Goal: Navigation & Orientation: Find specific page/section

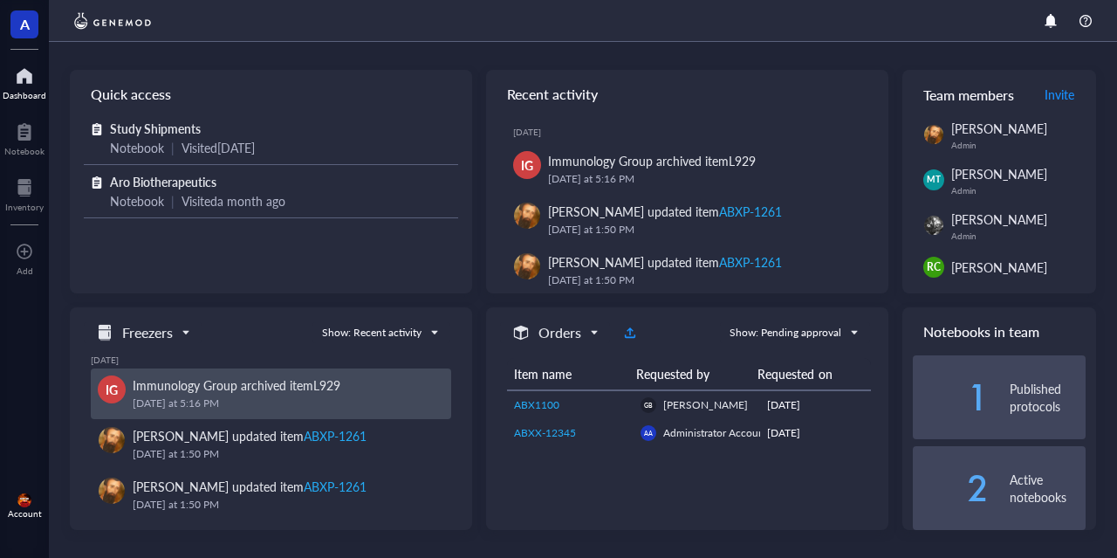
click at [224, 397] on div "[DATE] 5:16 PM" at bounding box center [285, 402] width 305 height 17
click at [365, 383] on div "Immunology Group archived item L929" at bounding box center [285, 384] width 305 height 19
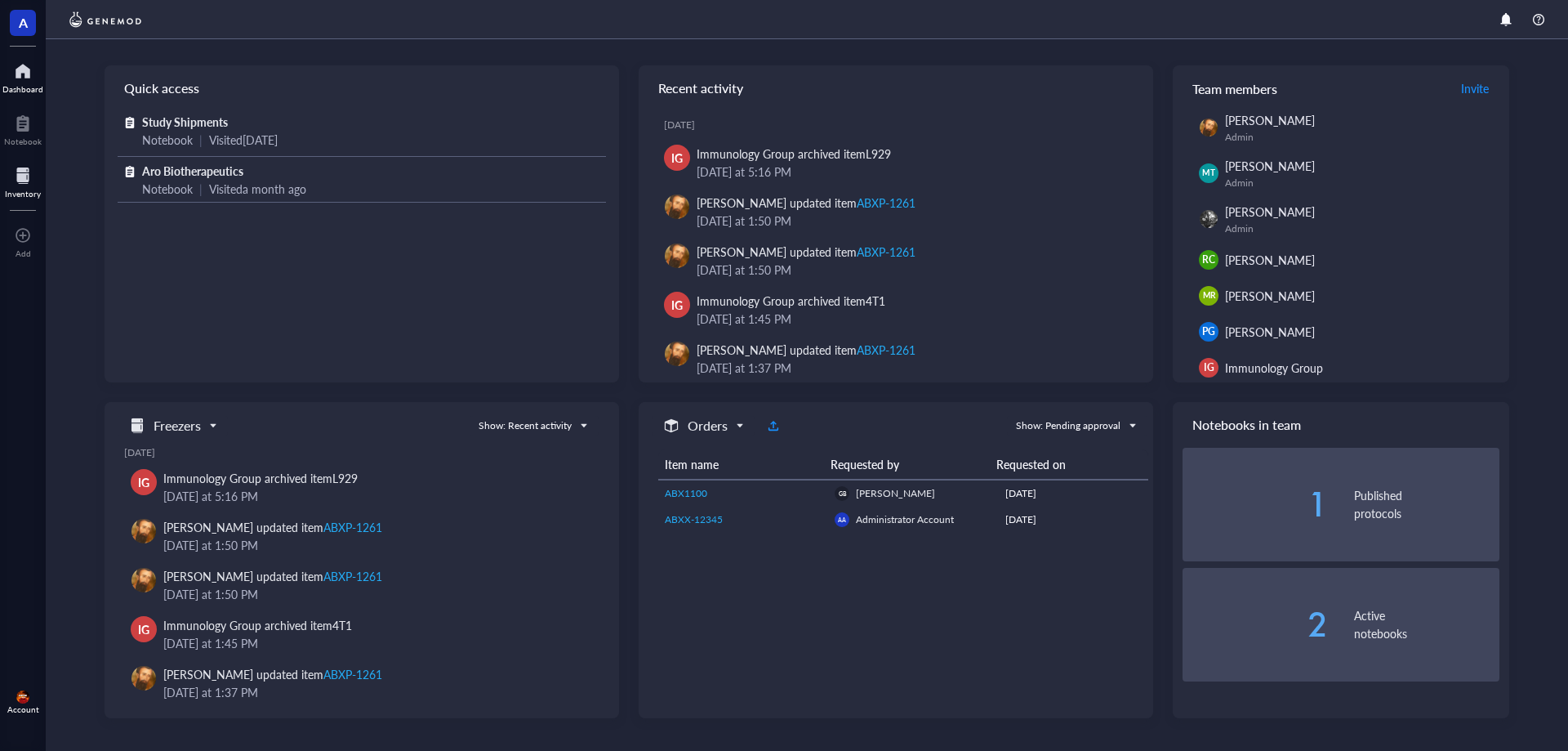
click at [30, 170] on div at bounding box center [22, 176] width 36 height 26
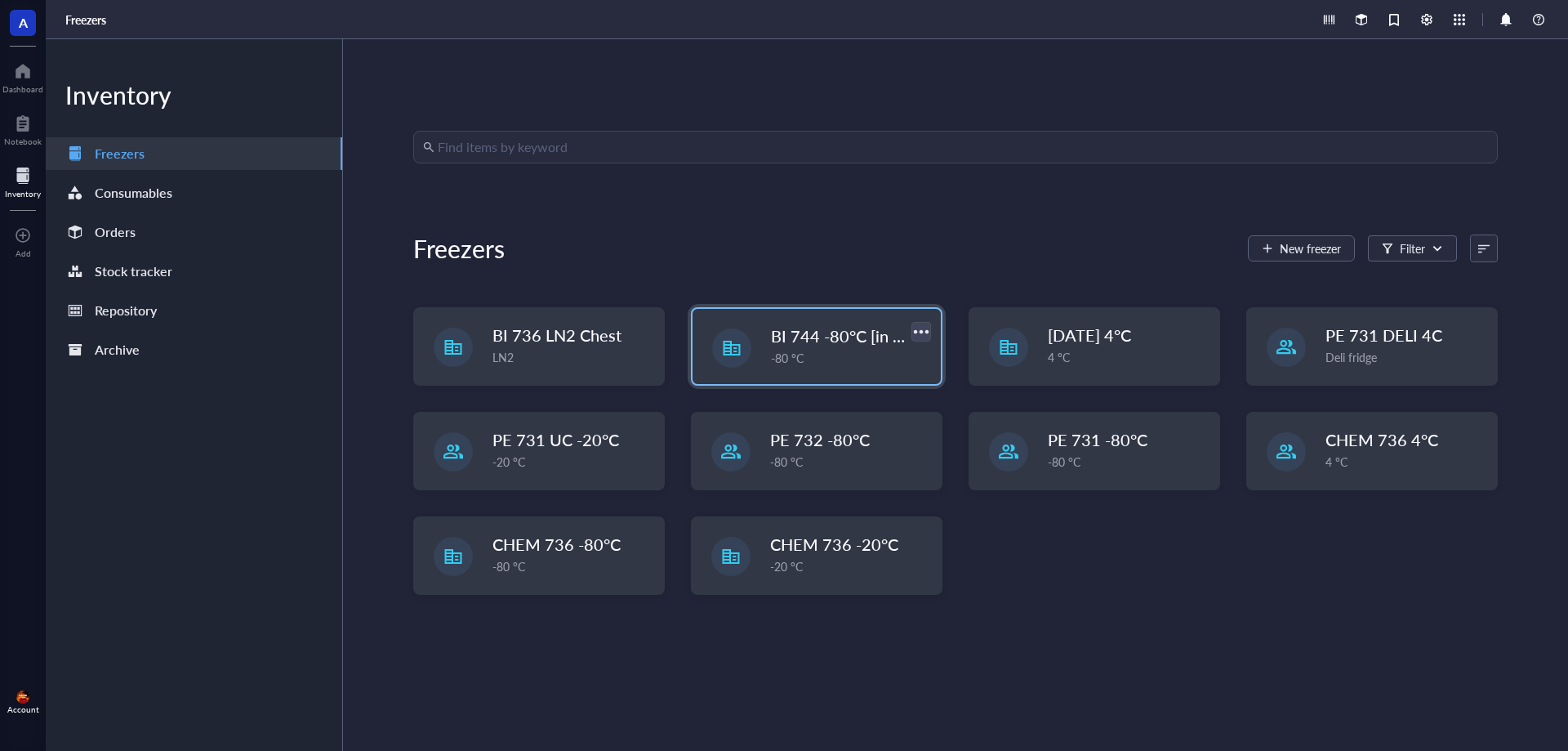
click at [917, 329] on div at bounding box center [920, 331] width 23 height 23
click at [817, 328] on span "BI 744 -80°C [in vivo]" at bounding box center [849, 335] width 155 height 22
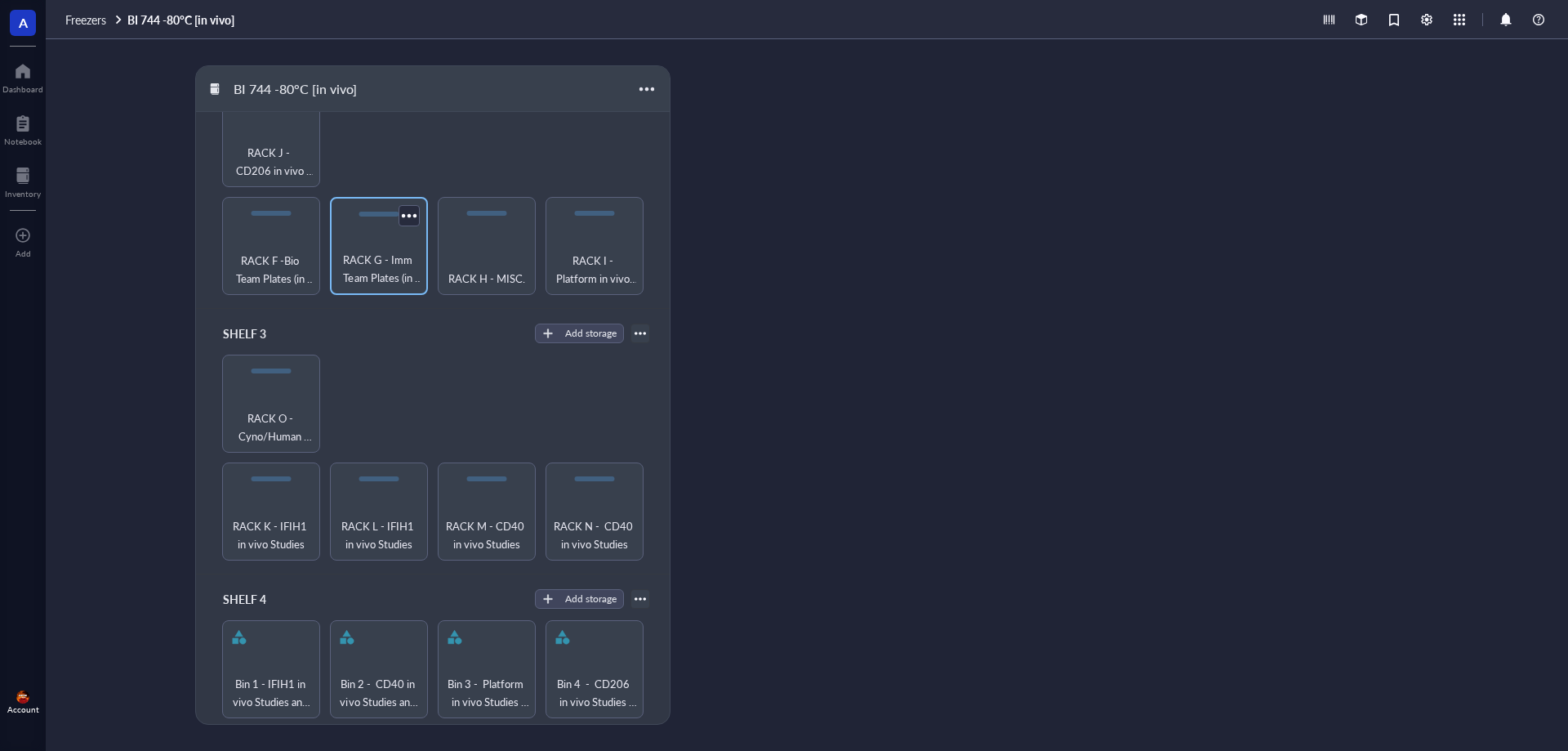
scroll to position [334, 0]
click at [283, 516] on span "RACK K - IFIH1 in vivo Studies" at bounding box center [271, 534] width 81 height 36
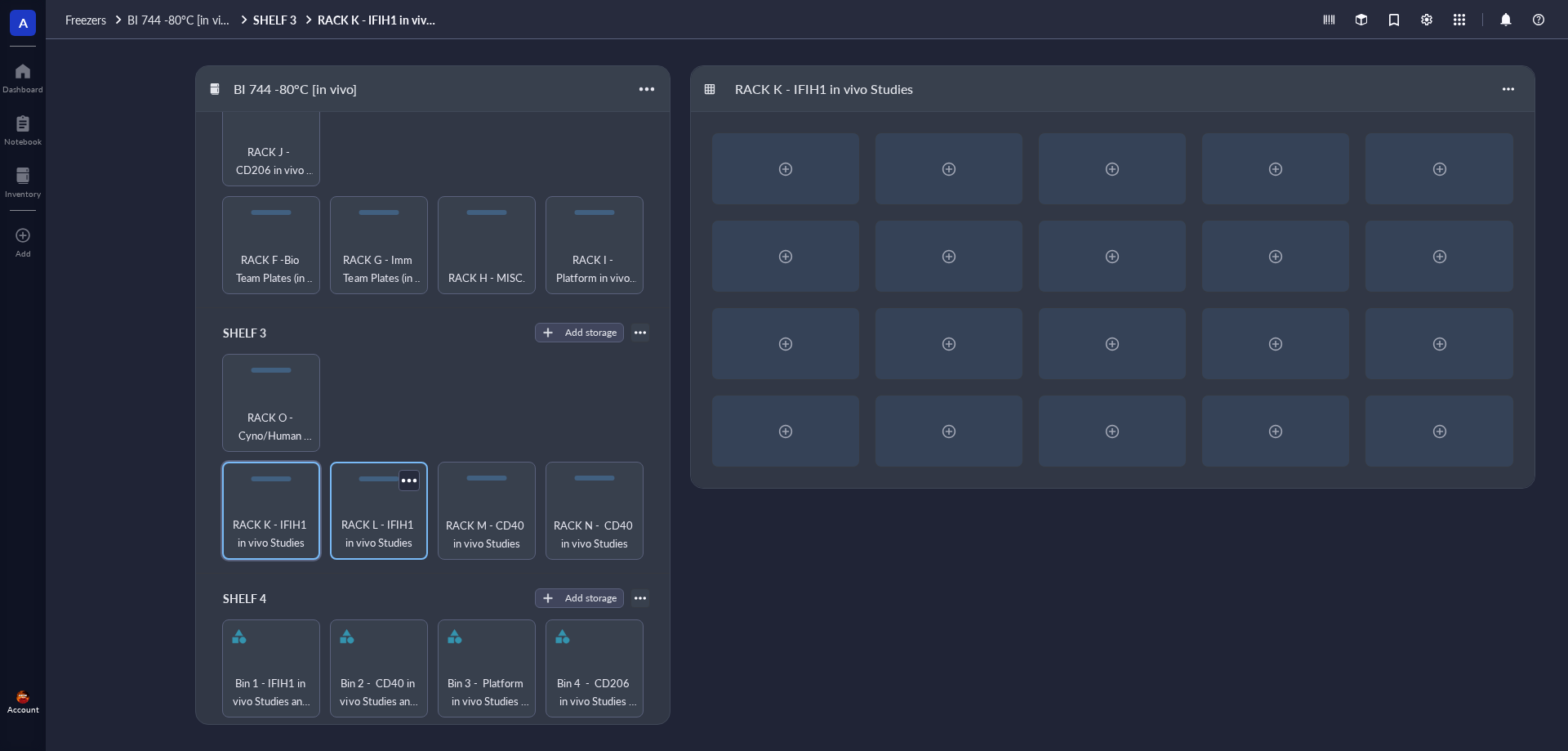
click at [382, 522] on span "RACK L - IFIH1 in vivo Studies" at bounding box center [378, 534] width 81 height 36
click at [473, 516] on span "RACK M - CD40 in vivo Studies" at bounding box center [486, 534] width 81 height 36
drag, startPoint x: 609, startPoint y: 526, endPoint x: 647, endPoint y: 548, distance: 43.9
click at [609, 522] on span "RACK N - CD40 in vivo Studies" at bounding box center [594, 534] width 83 height 36
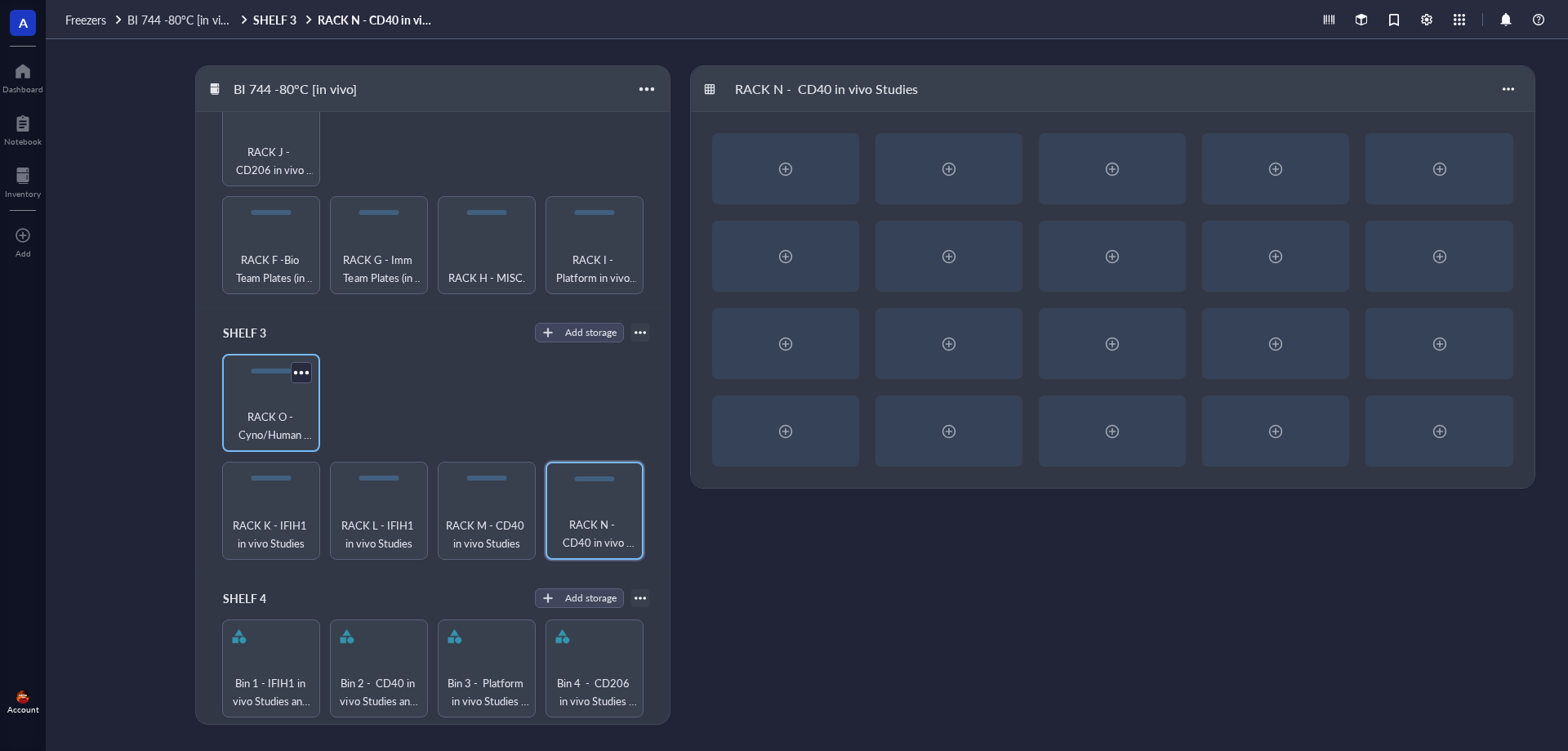
click at [291, 416] on span "RACK O - Cyno/Human Sample (assume infected)" at bounding box center [271, 425] width 81 height 36
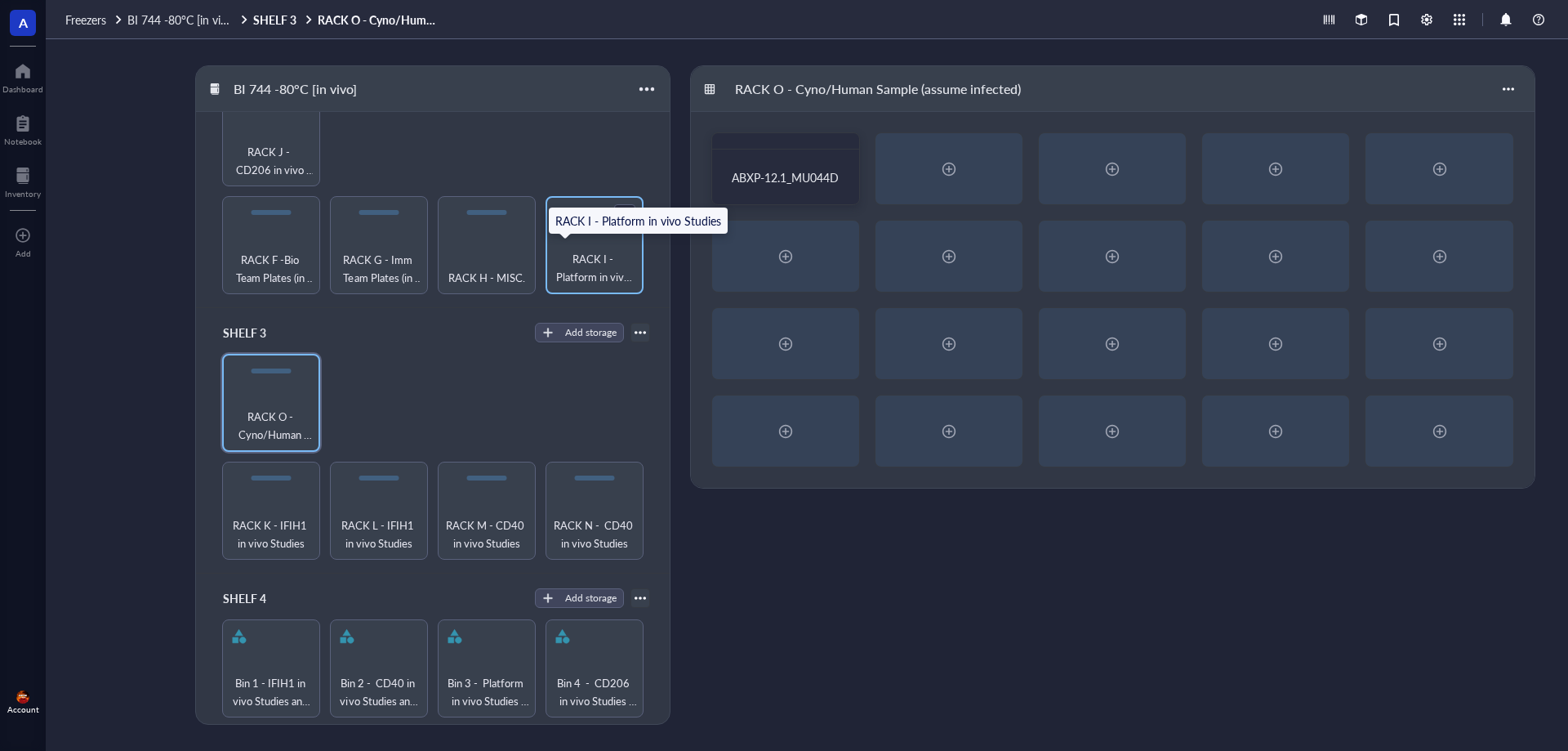
click at [592, 250] on span "RACK I - Platform in vivo Studies" at bounding box center [594, 268] width 81 height 36
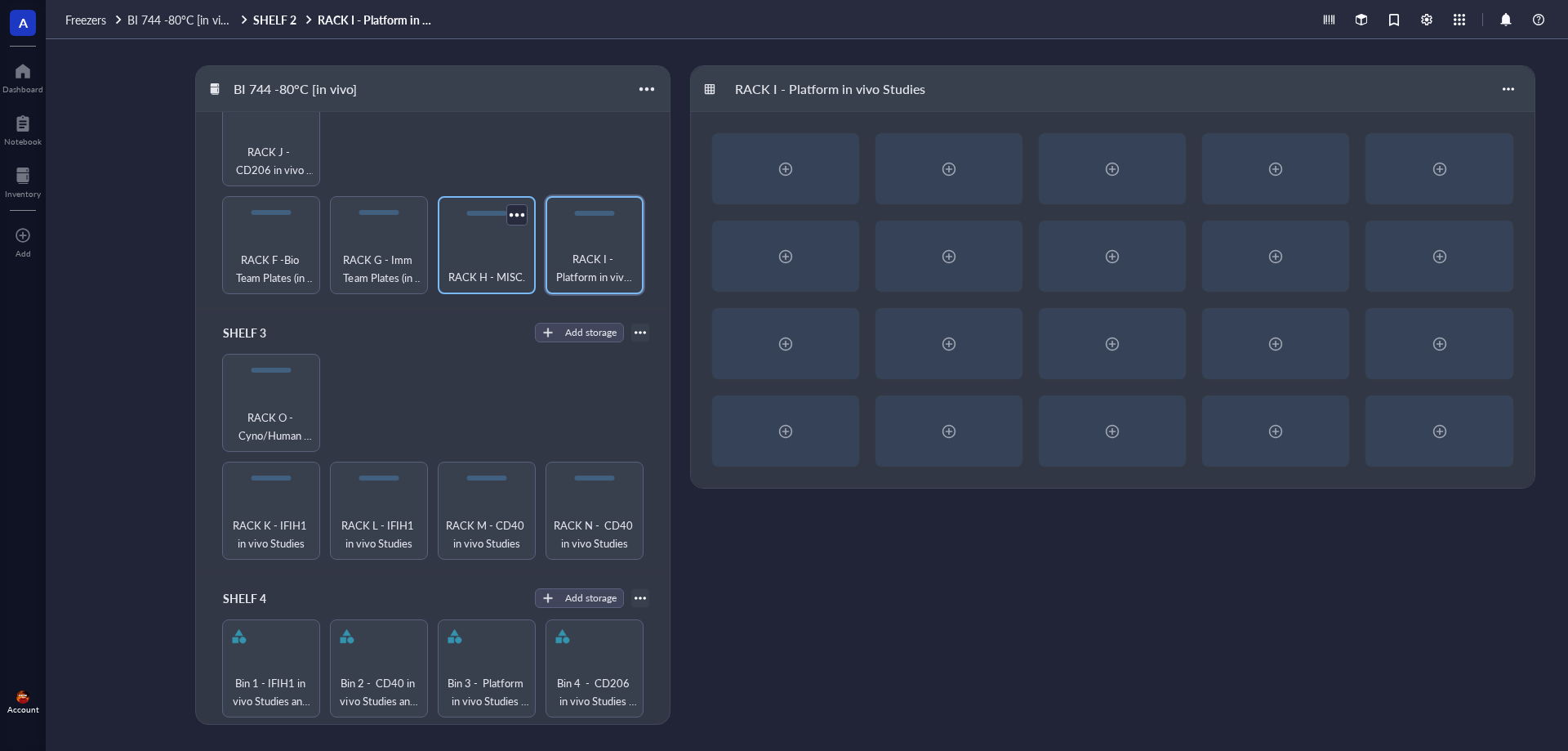
click at [502, 259] on div "RACK H - MISC." at bounding box center [486, 268] width 81 height 36
click at [412, 260] on span "RACK G - Imm Team Plates (in vivo and in vitro)" at bounding box center [378, 268] width 81 height 36
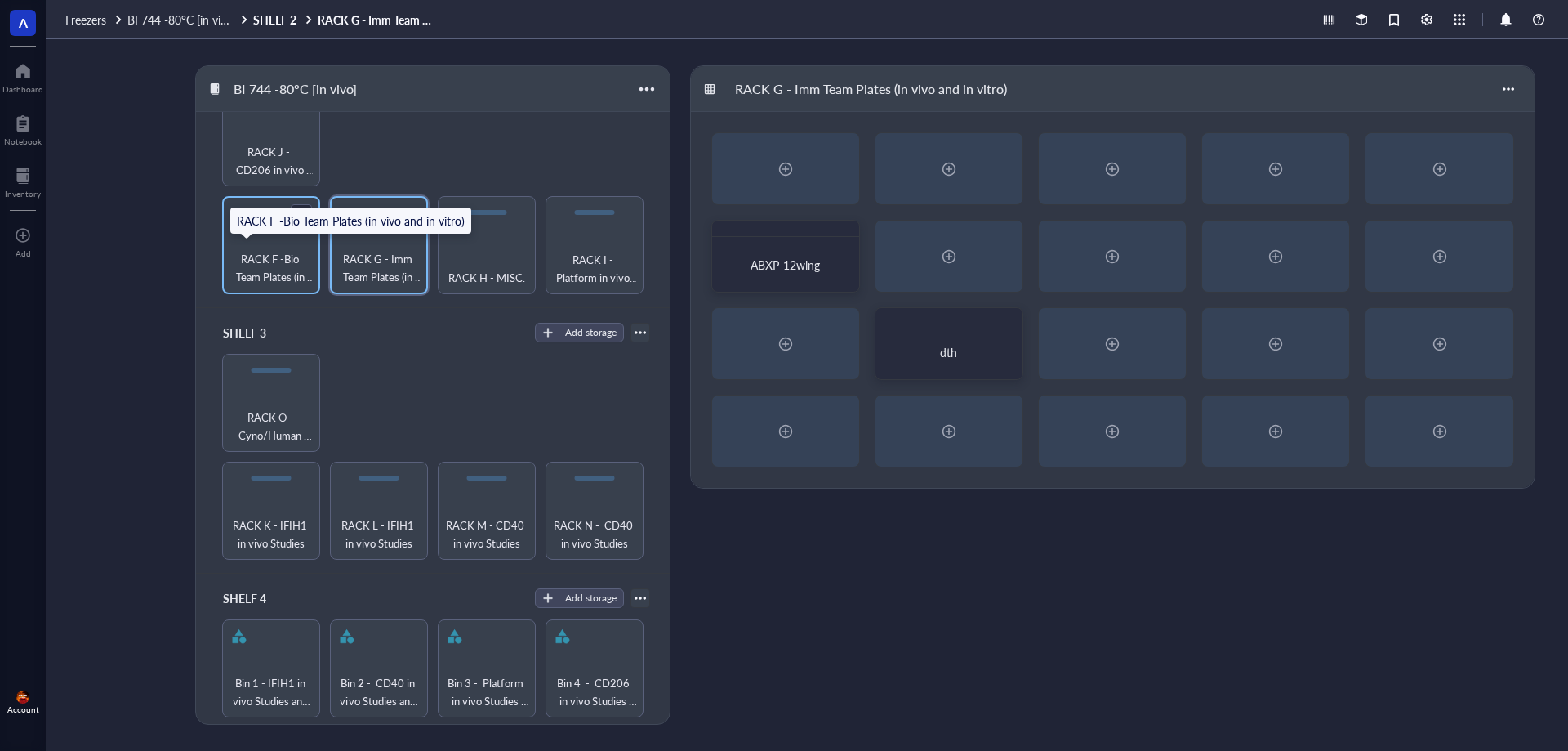
click at [269, 259] on span "RACK F -Bio Team Plates (in vivo and in vitro)" at bounding box center [271, 268] width 81 height 36
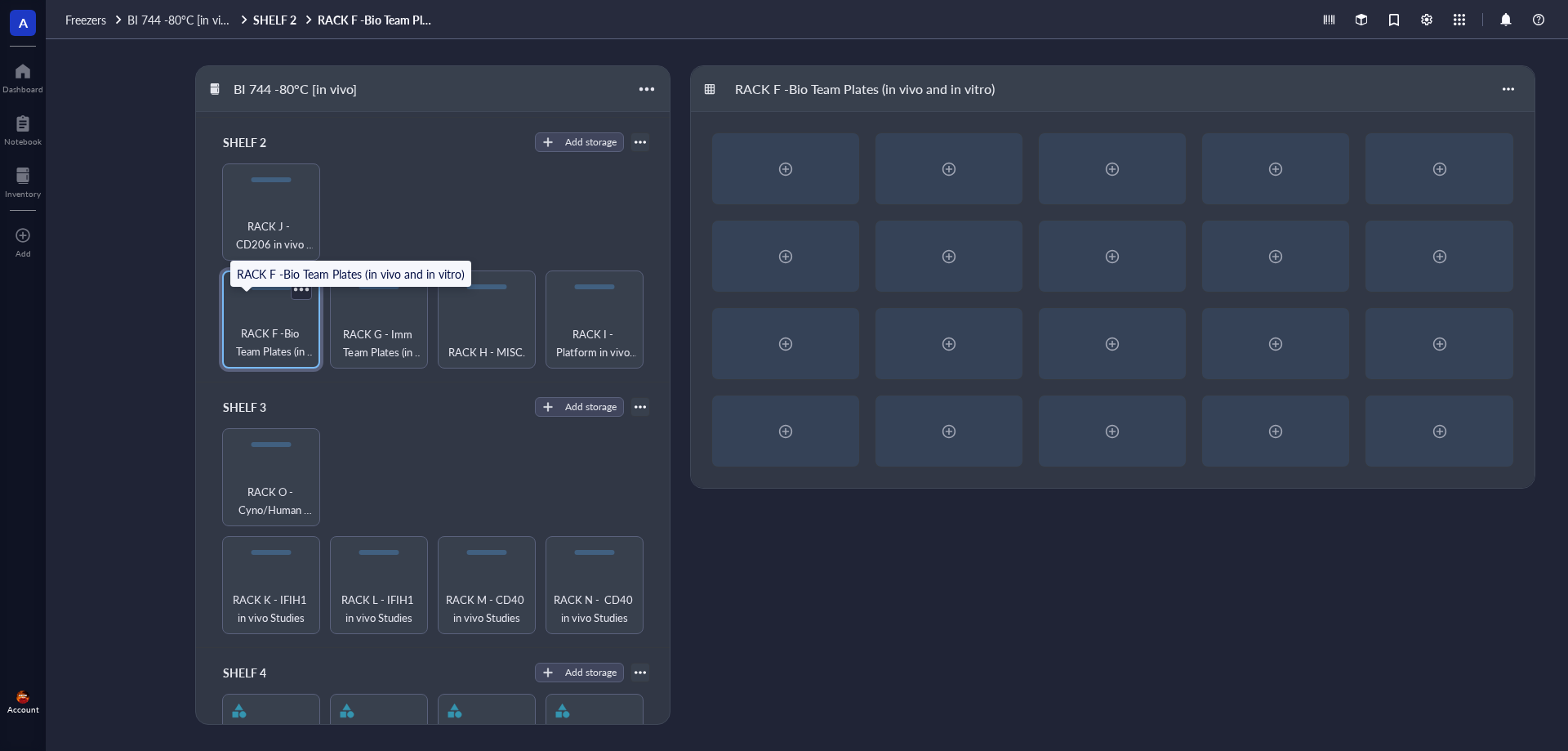
scroll to position [89, 0]
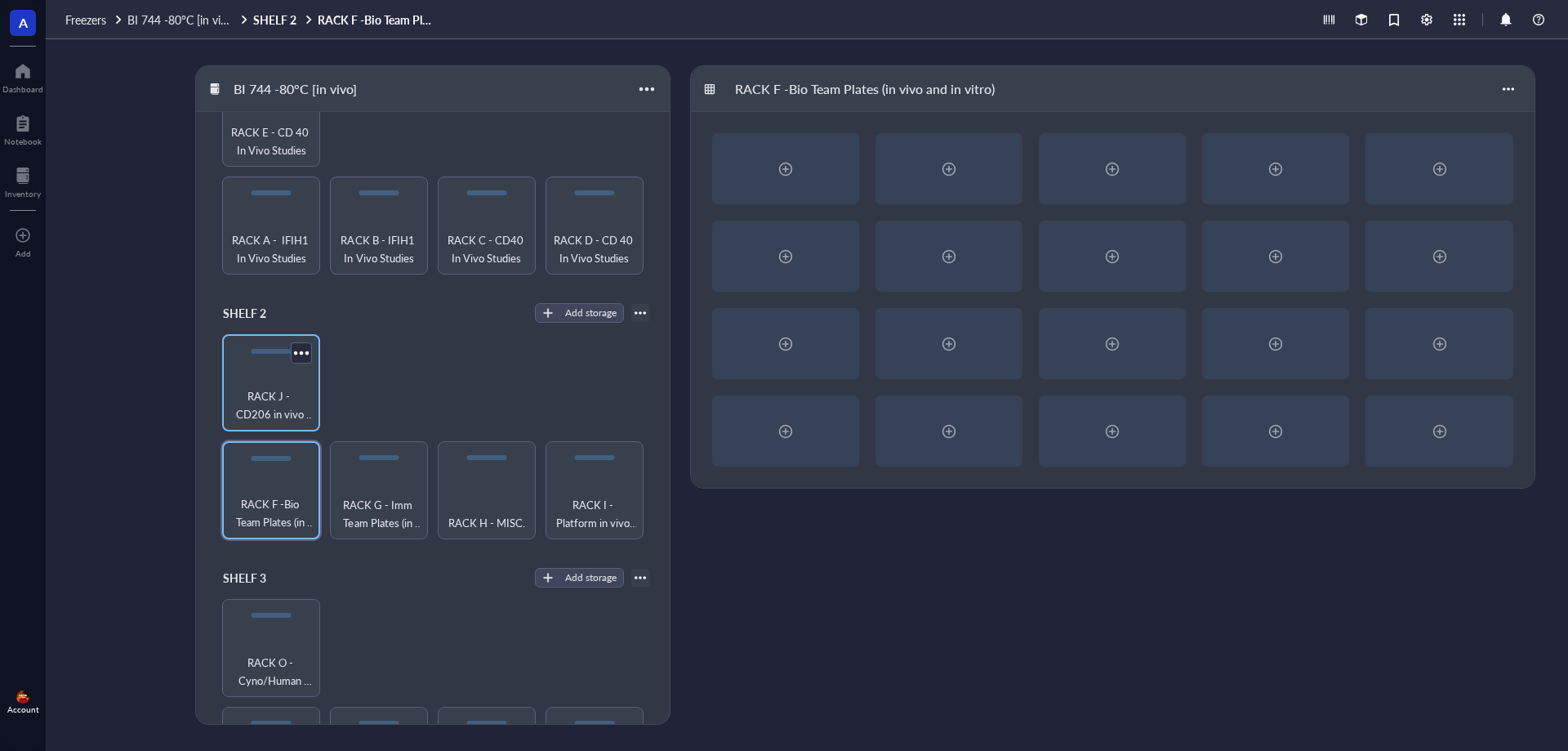
click at [272, 388] on span "RACK J - CD206 in vivo Studies" at bounding box center [271, 405] width 81 height 36
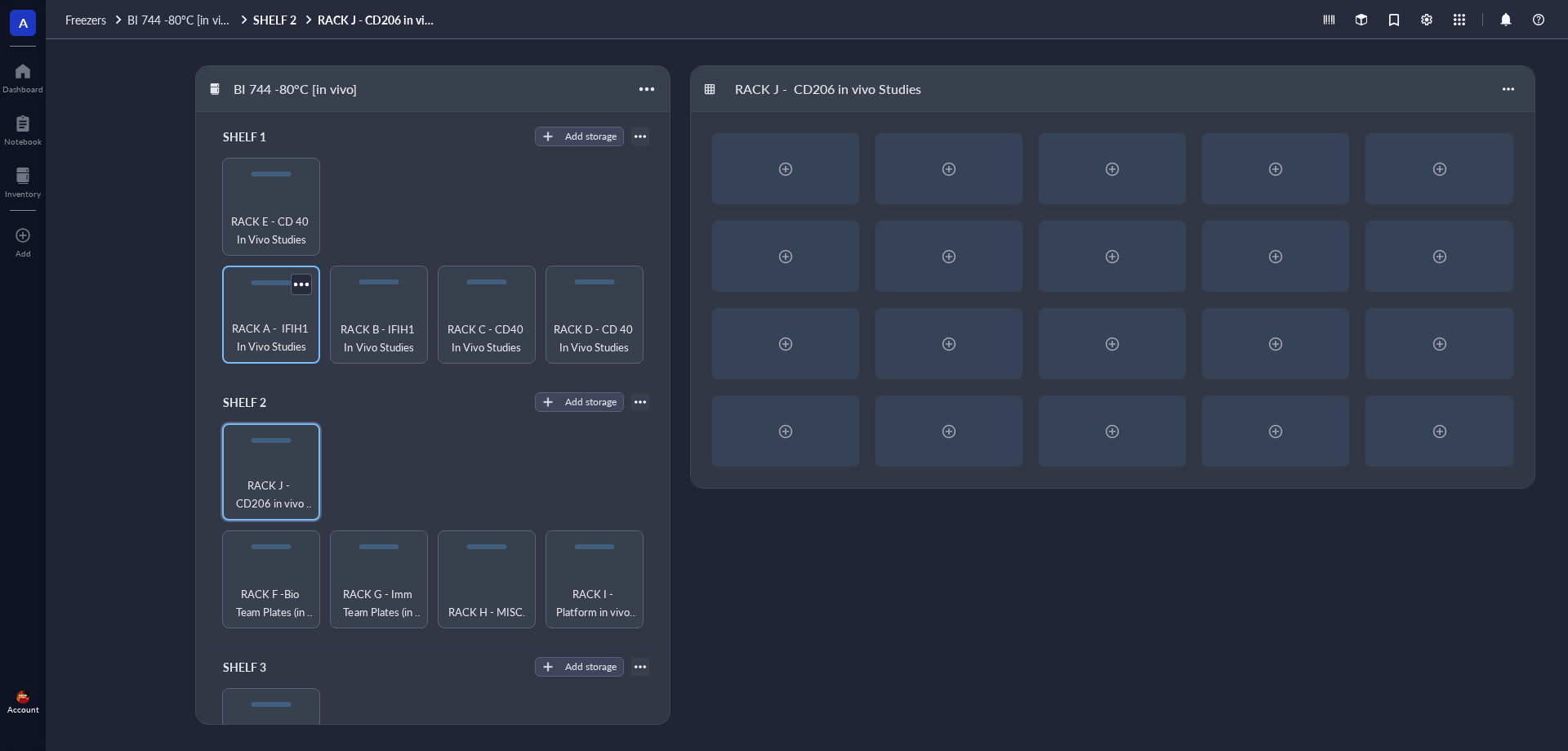
click at [290, 330] on span "RACK A - IFIH1 In Vivo Studies" at bounding box center [271, 337] width 81 height 36
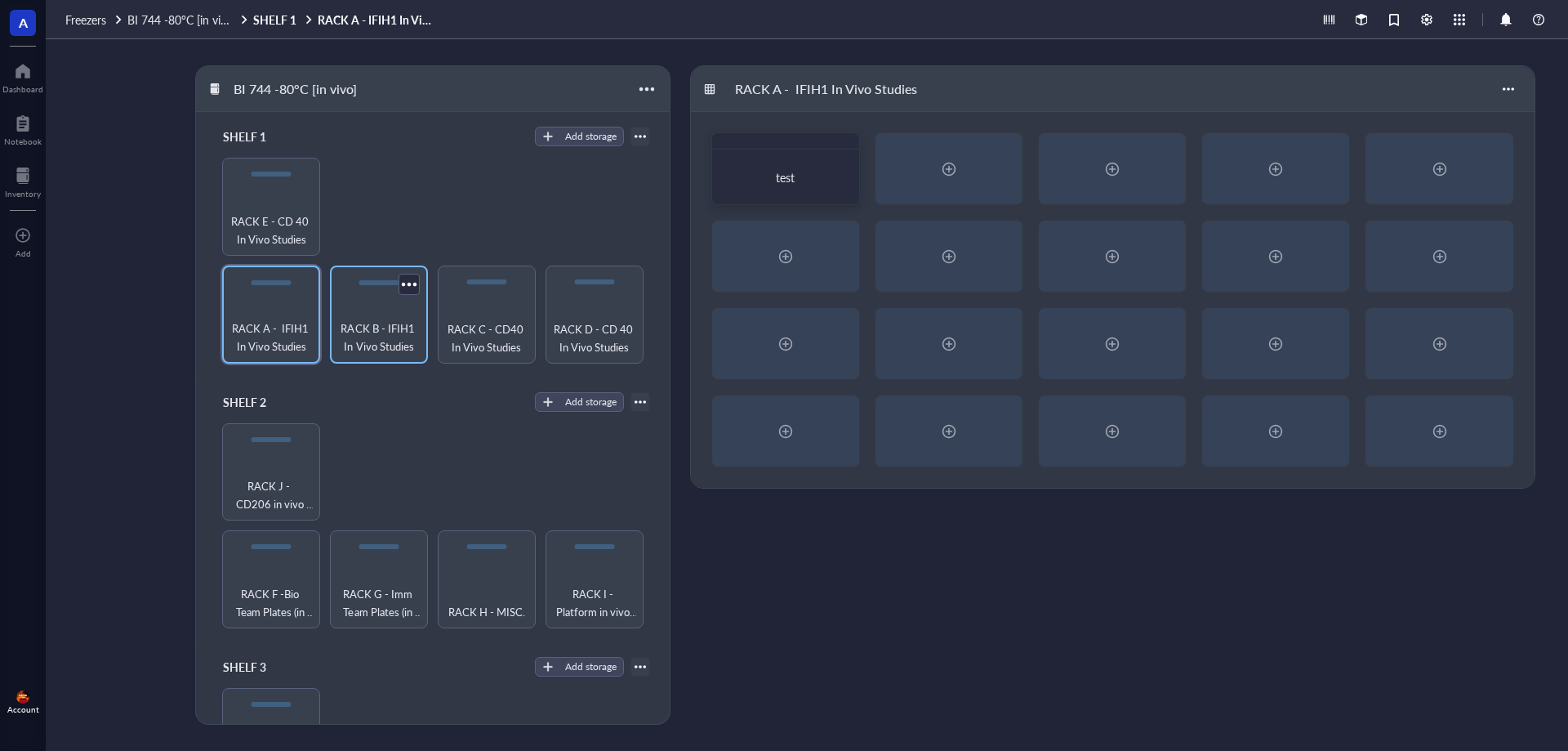
click at [389, 331] on span "RACK B - IFIH1 In Vivo Studies" at bounding box center [378, 337] width 81 height 36
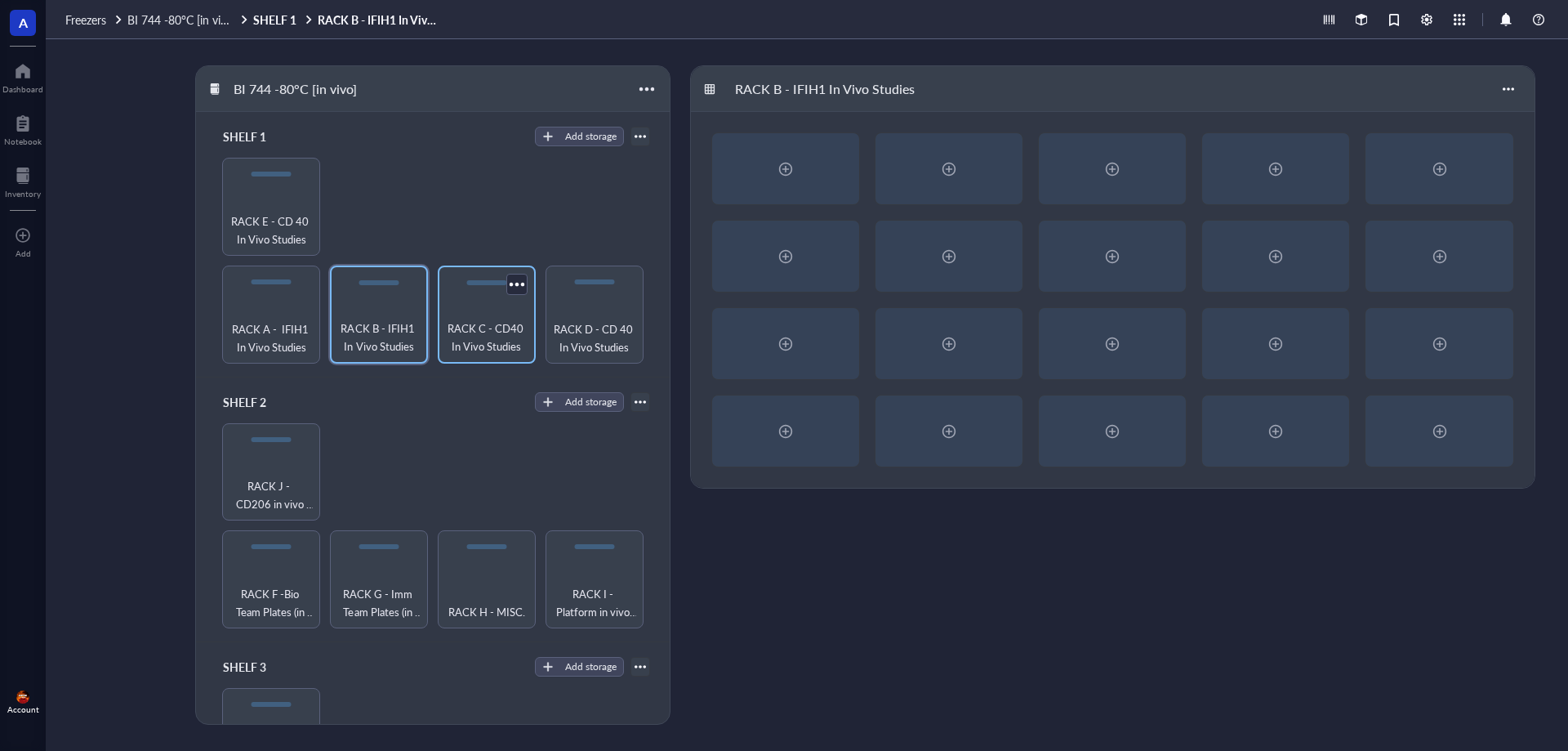
click at [509, 319] on span "RACK C - CD40 In Vivo Studies" at bounding box center [486, 337] width 81 height 36
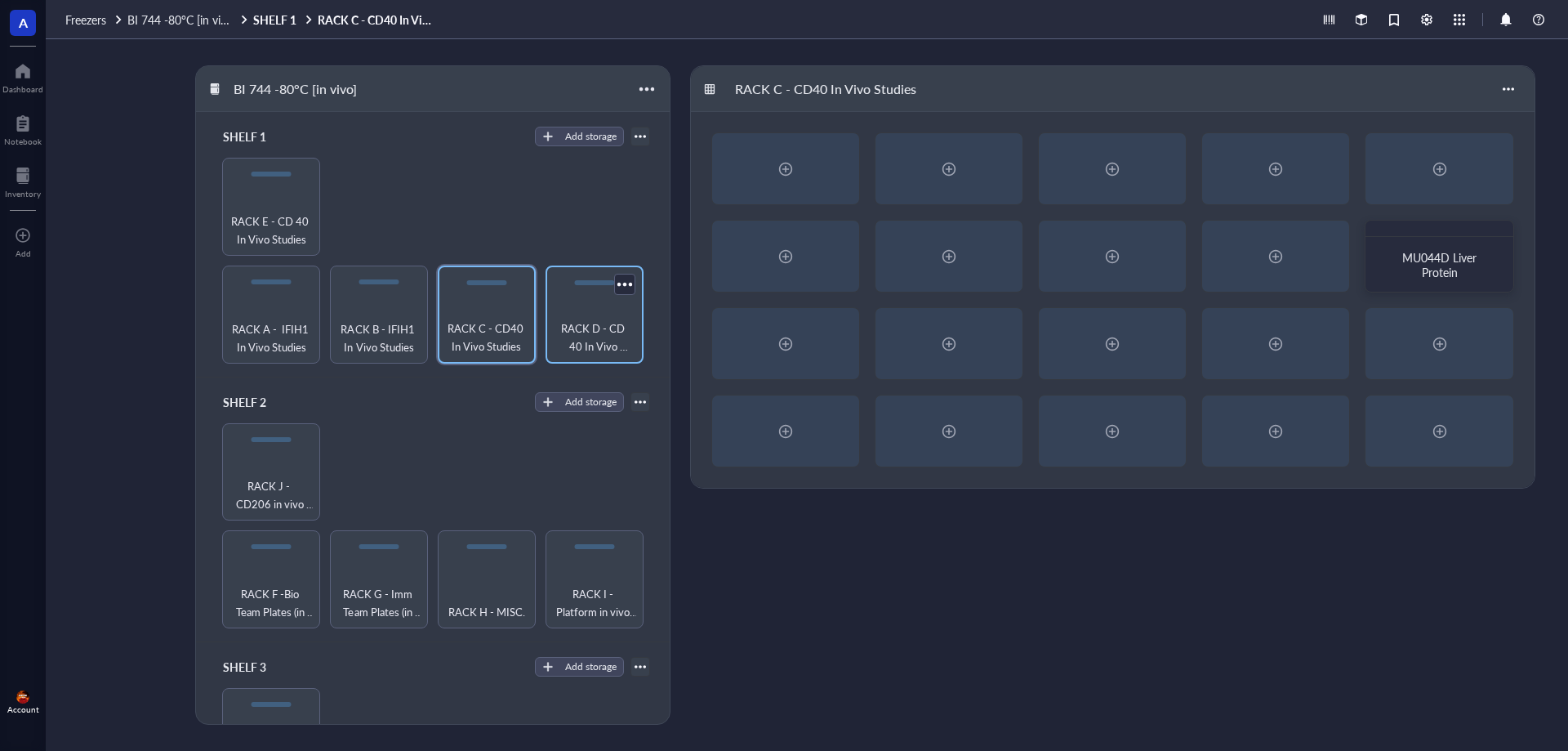
click at [596, 331] on span "RACK D - CD 40 In Vivo Studies" at bounding box center [594, 337] width 81 height 36
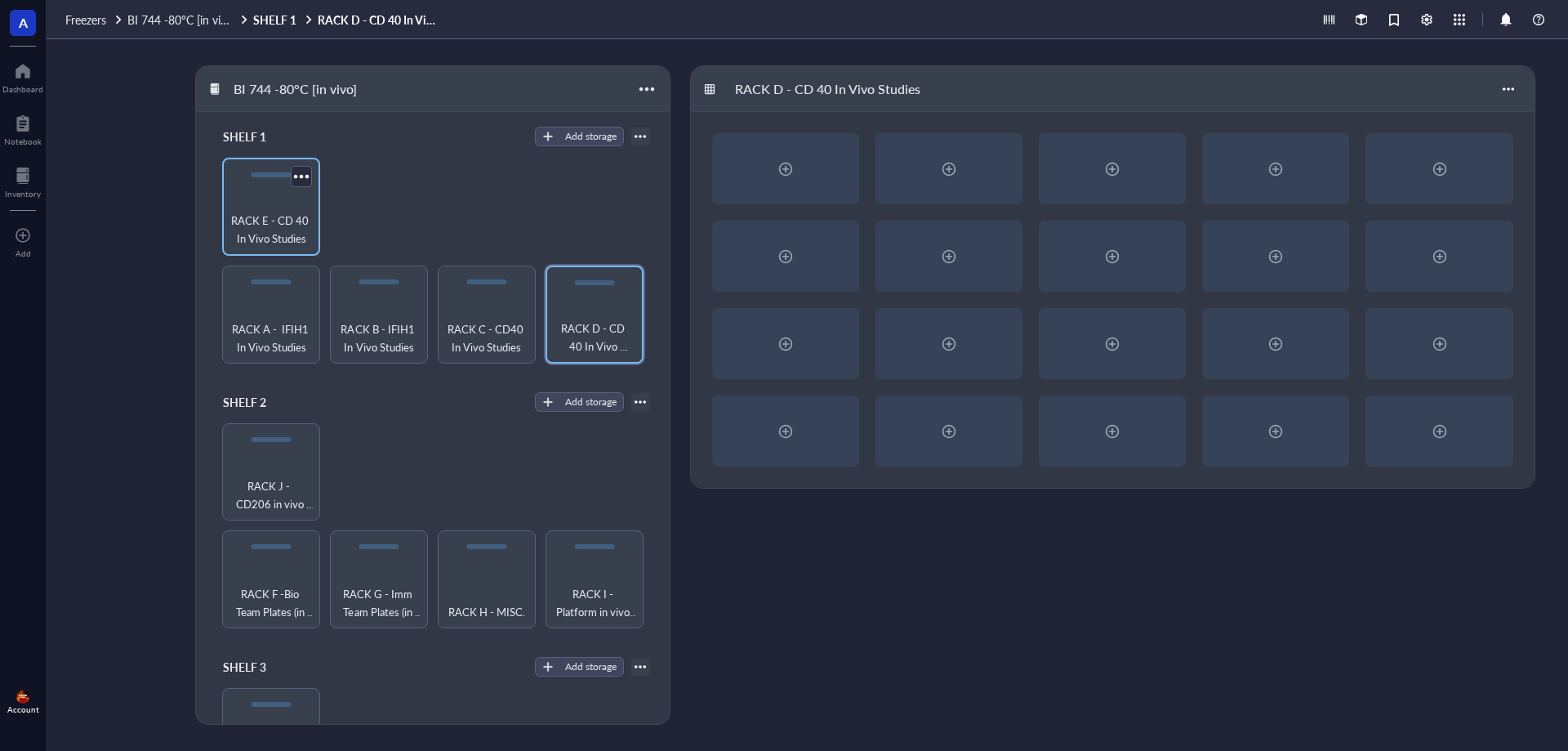
click at [282, 216] on span "RACK E - CD 40 In Vivo Studies" at bounding box center [271, 229] width 81 height 36
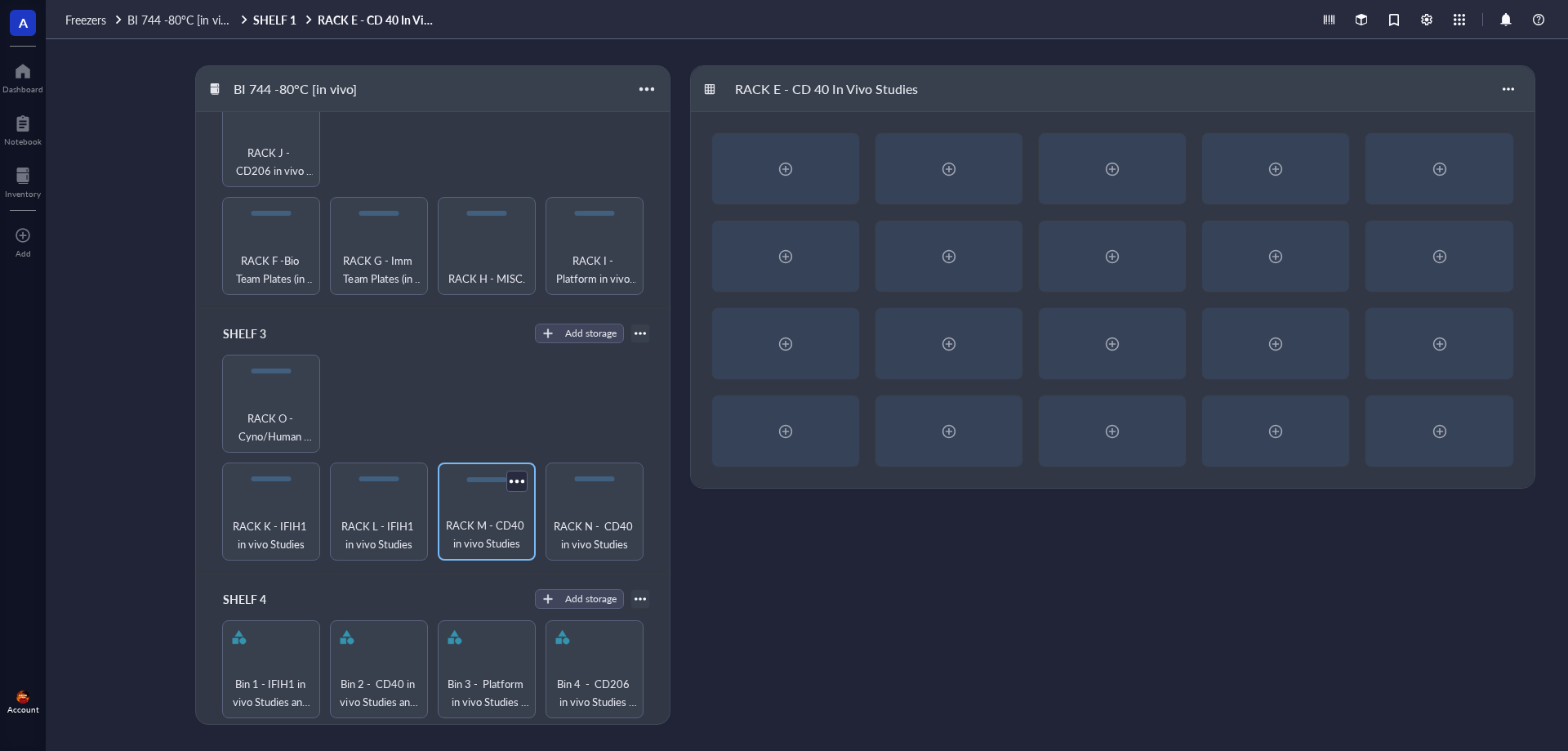
scroll to position [334, 0]
click at [22, 191] on div "Inventory" at bounding box center [22, 194] width 36 height 9
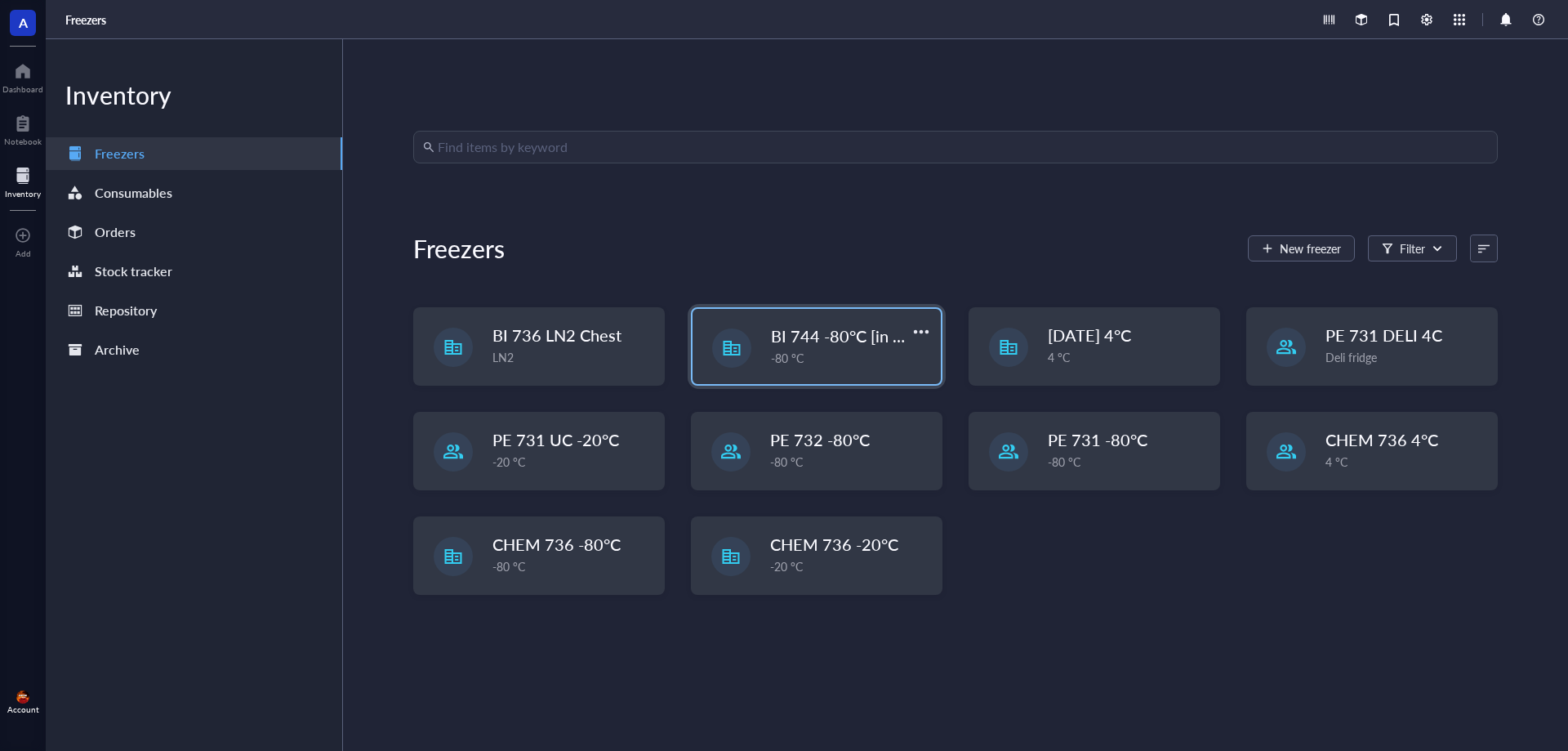
click at [764, 336] on div "BI 744 -80°C [in vivo] -80 °C" at bounding box center [816, 346] width 248 height 75
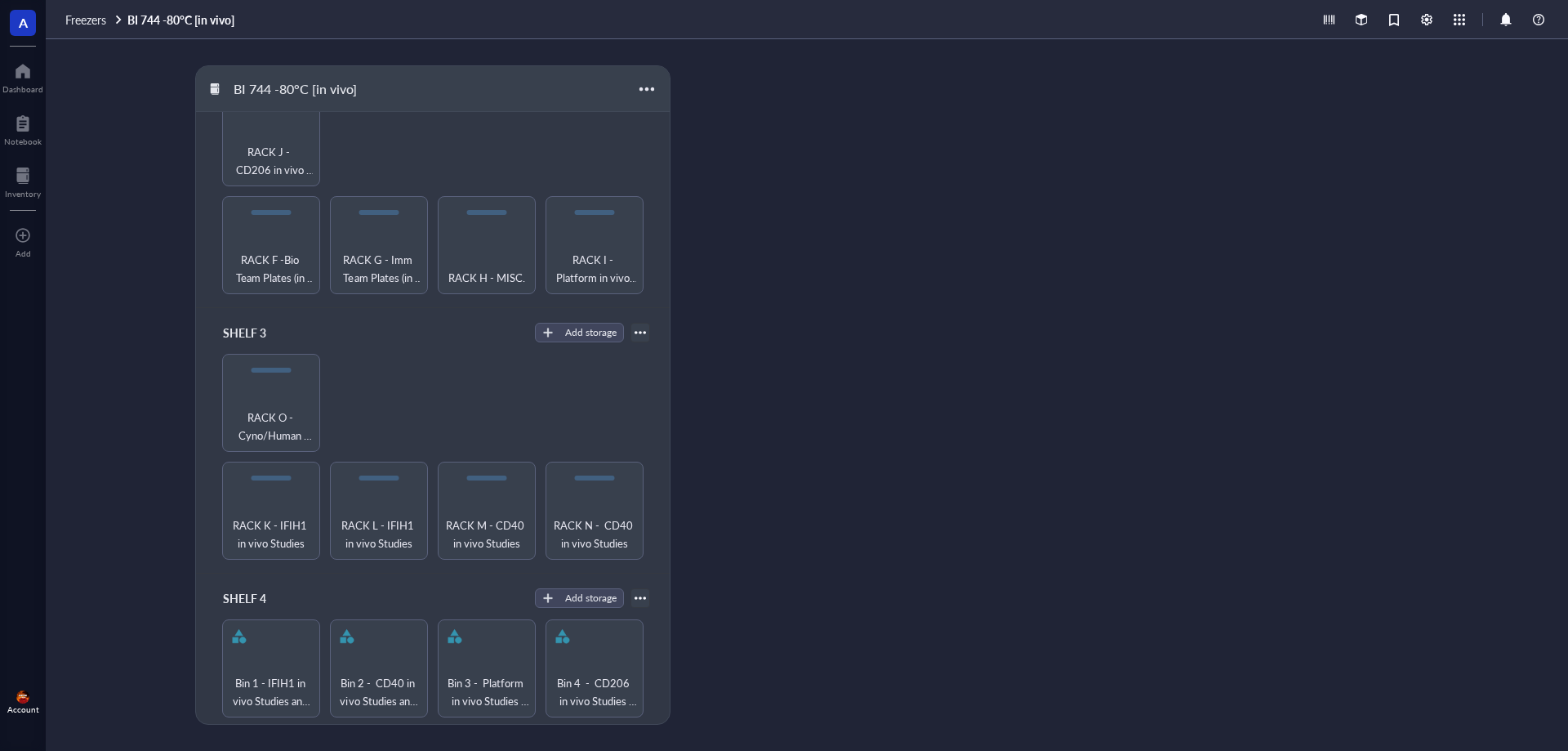
scroll to position [170, 0]
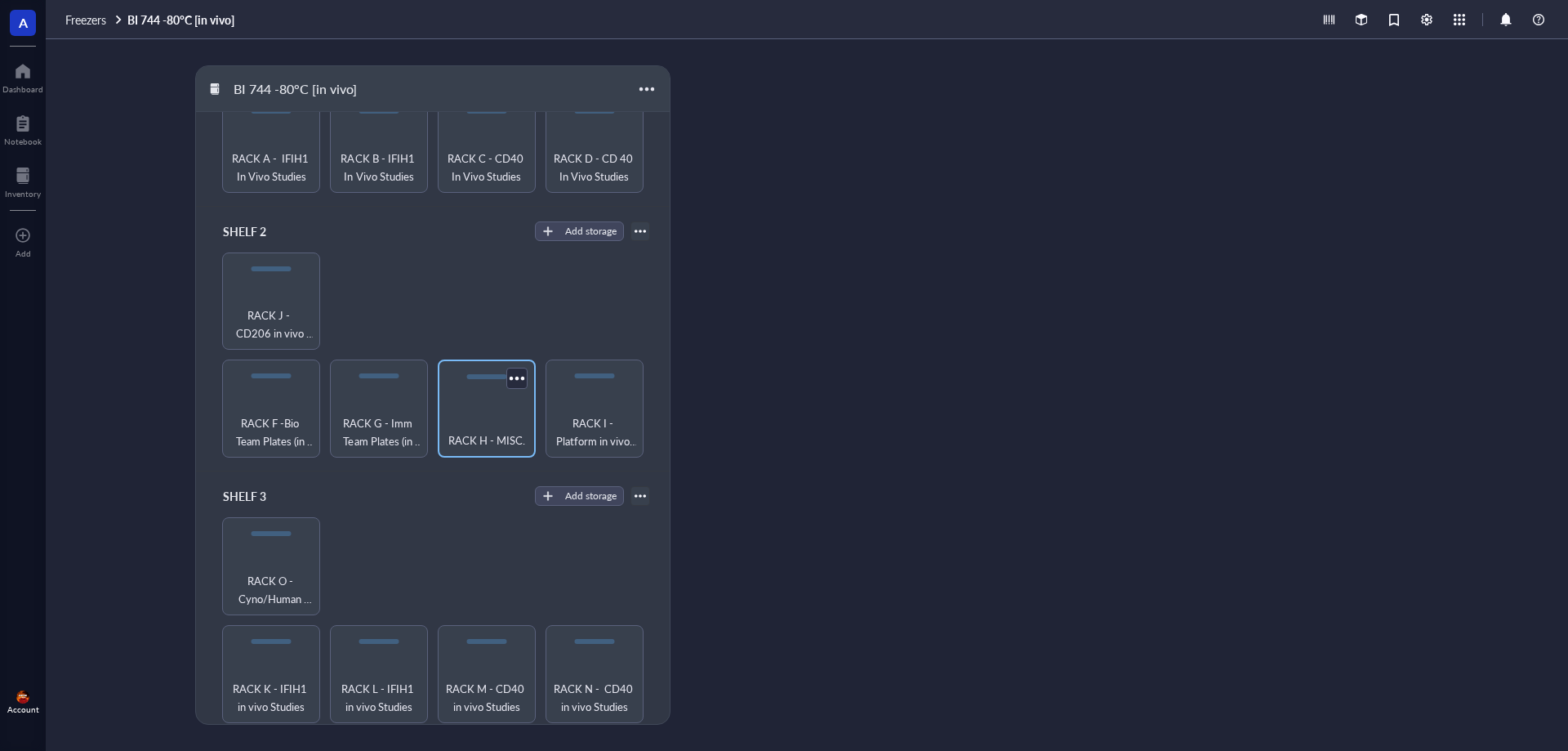
click at [496, 416] on div "RACK H - MISC." at bounding box center [486, 432] width 81 height 36
